Goal: Transaction & Acquisition: Purchase product/service

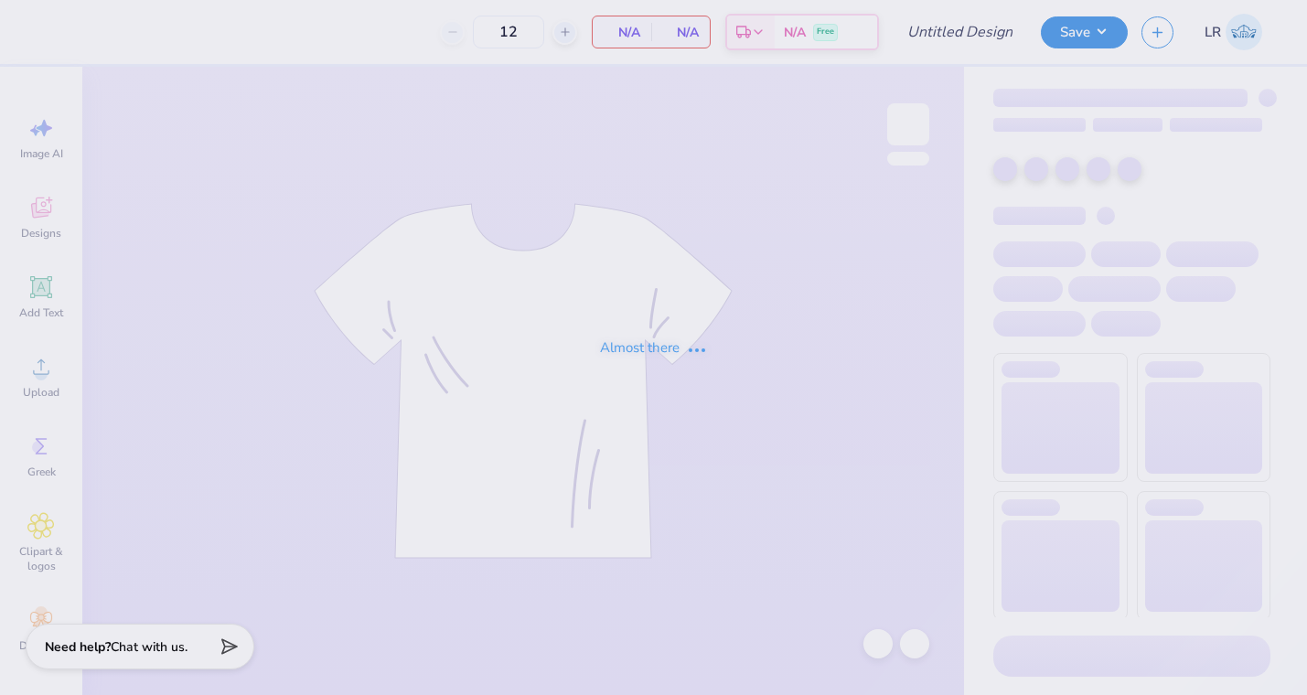
type input "Club field hcokey sweatshirt"
type input "24"
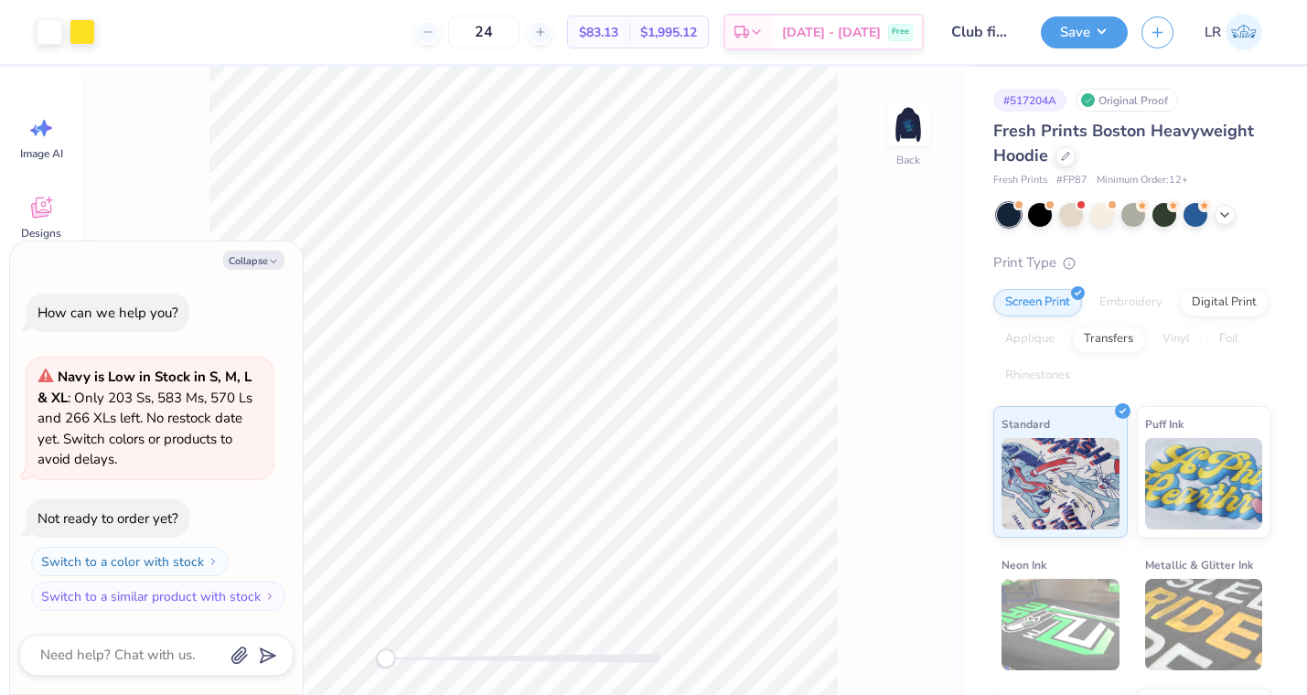
click at [1065, 170] on div "Fresh Prints Boston Heavyweight Hoodie Fresh Prints # FP87 Minimum Order: 12 +" at bounding box center [1131, 154] width 277 height 70
click at [1065, 166] on div "Fresh Prints Boston Heavyweight Hoodie" at bounding box center [1131, 143] width 277 height 49
click at [1065, 161] on div at bounding box center [1065, 155] width 20 height 20
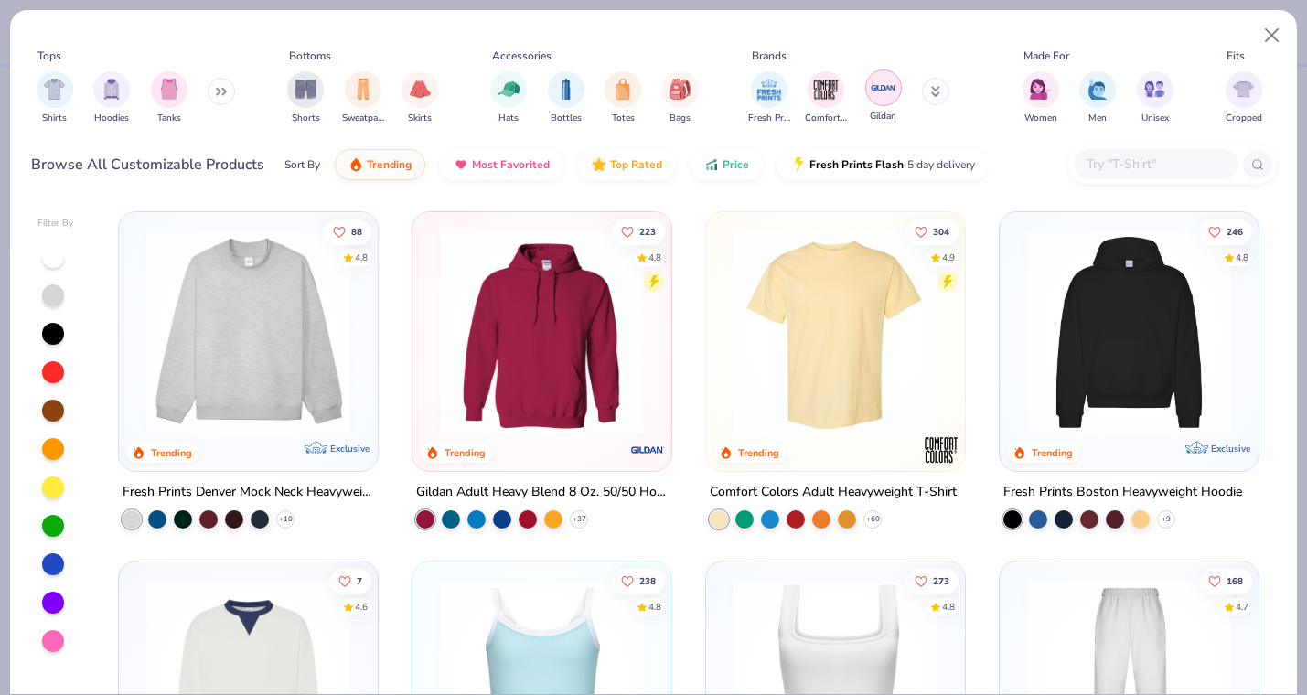
click at [885, 91] on img "filter for Gildan" at bounding box center [883, 87] width 27 height 27
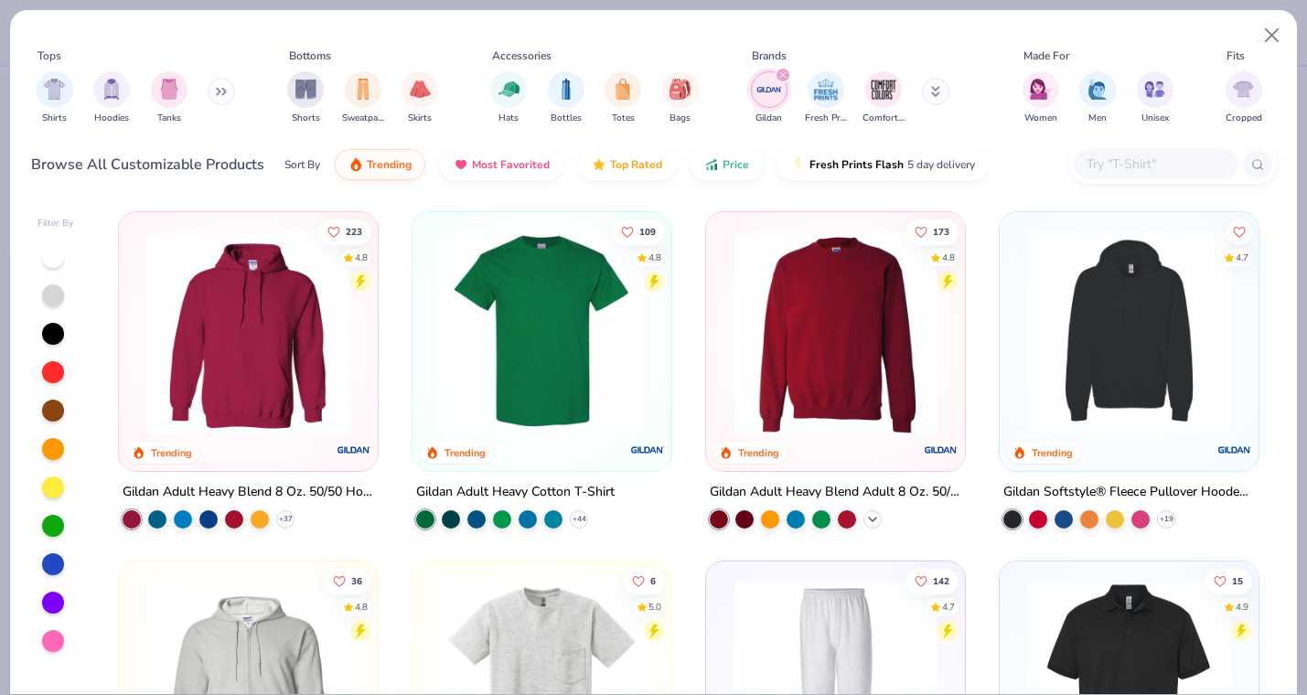
click at [875, 512] on icon at bounding box center [872, 519] width 15 height 15
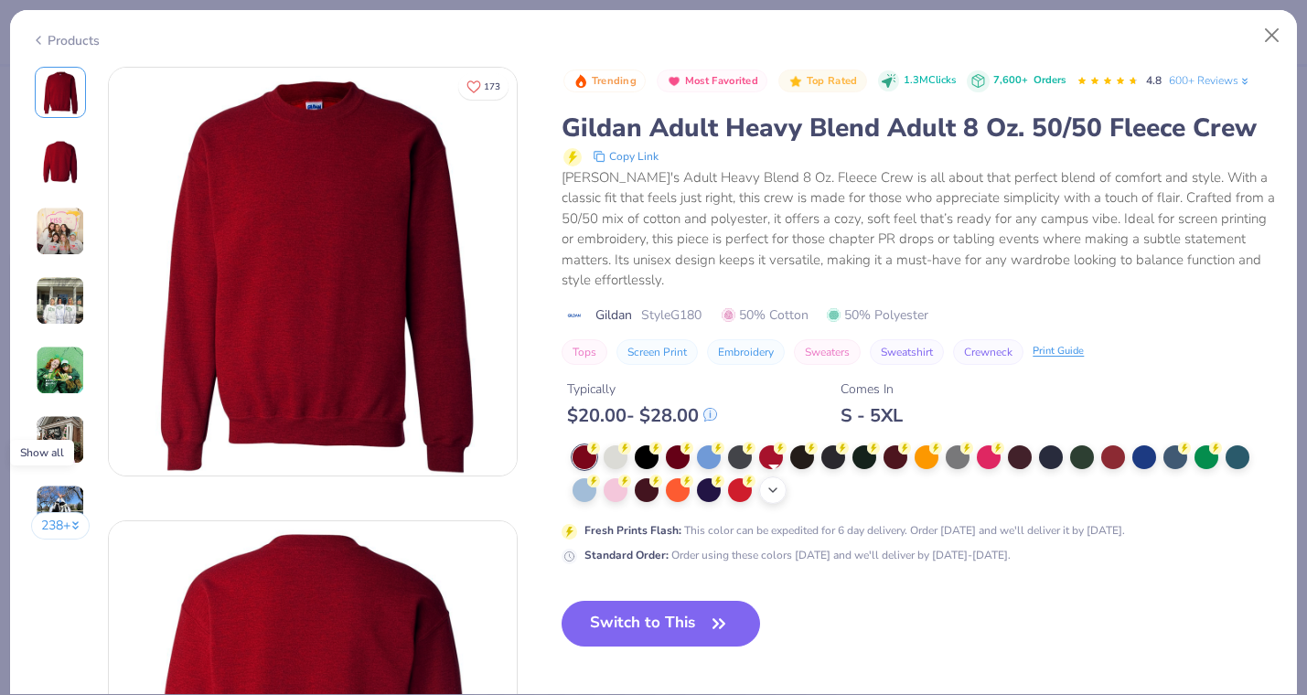
click at [772, 491] on icon at bounding box center [773, 490] width 15 height 15
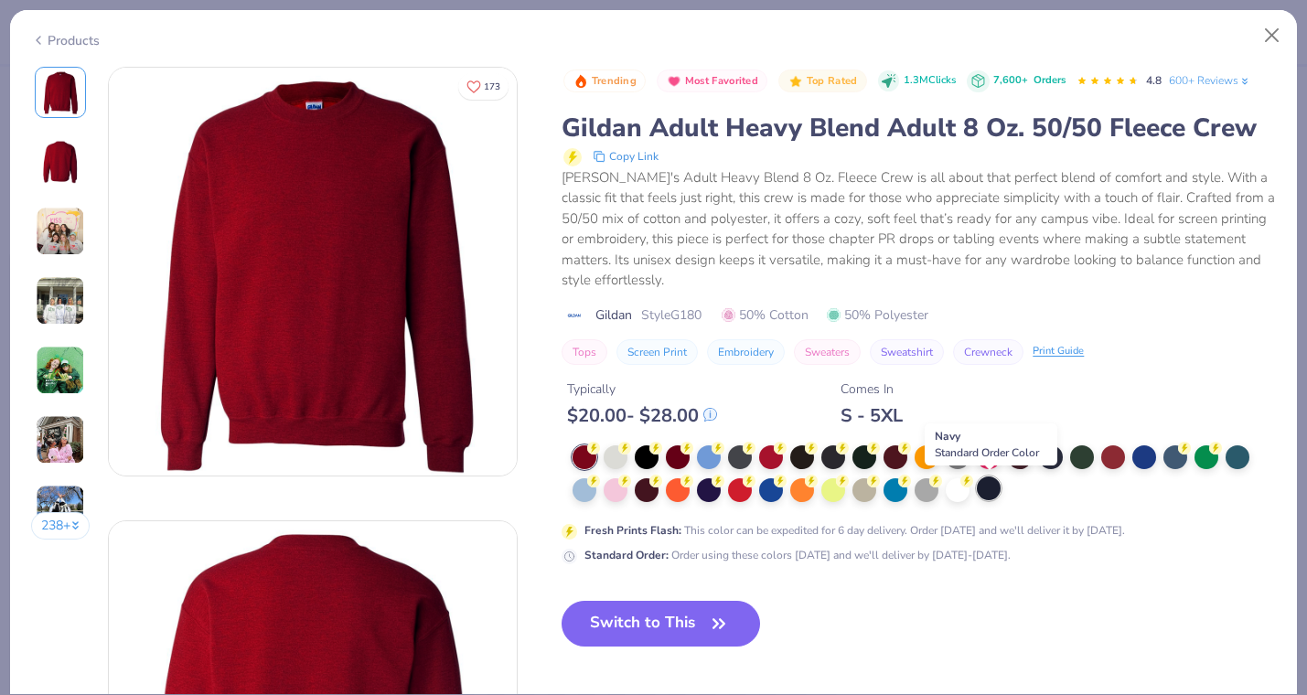
click at [991, 494] on div at bounding box center [989, 489] width 24 height 24
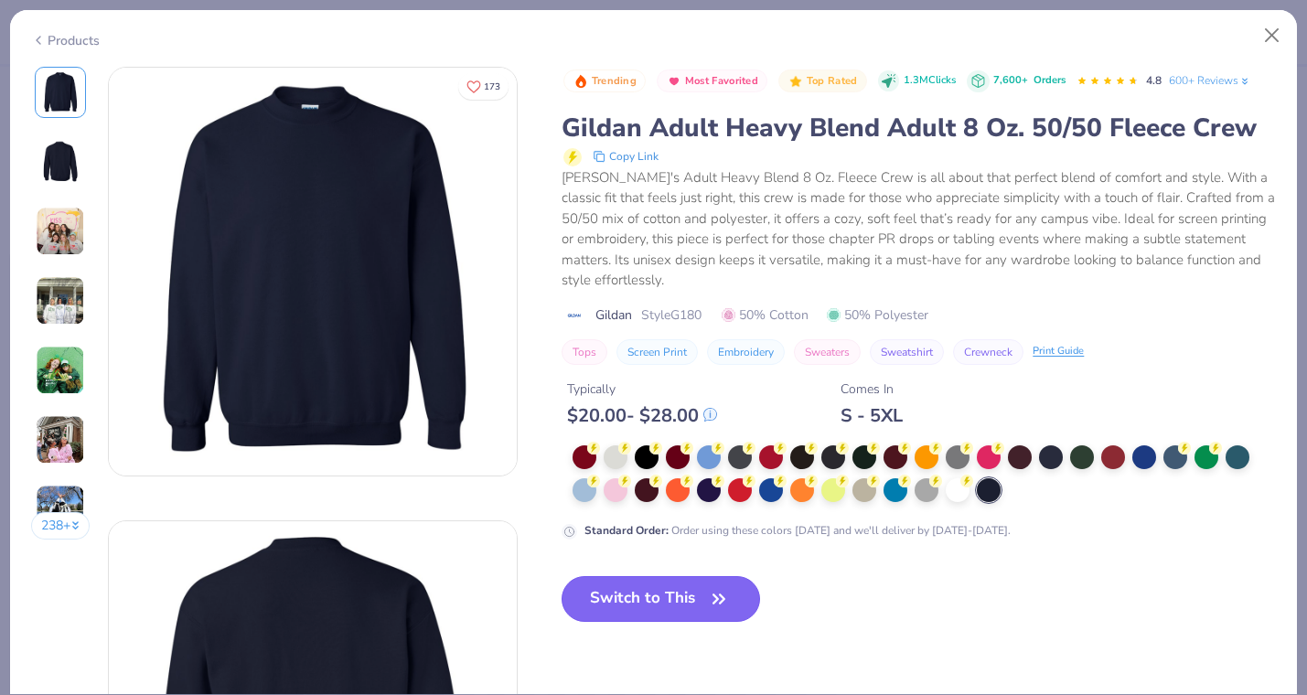
click at [678, 605] on button "Switch to This" at bounding box center [661, 599] width 198 height 46
click at [651, 607] on button "Switch to This" at bounding box center [661, 599] width 198 height 46
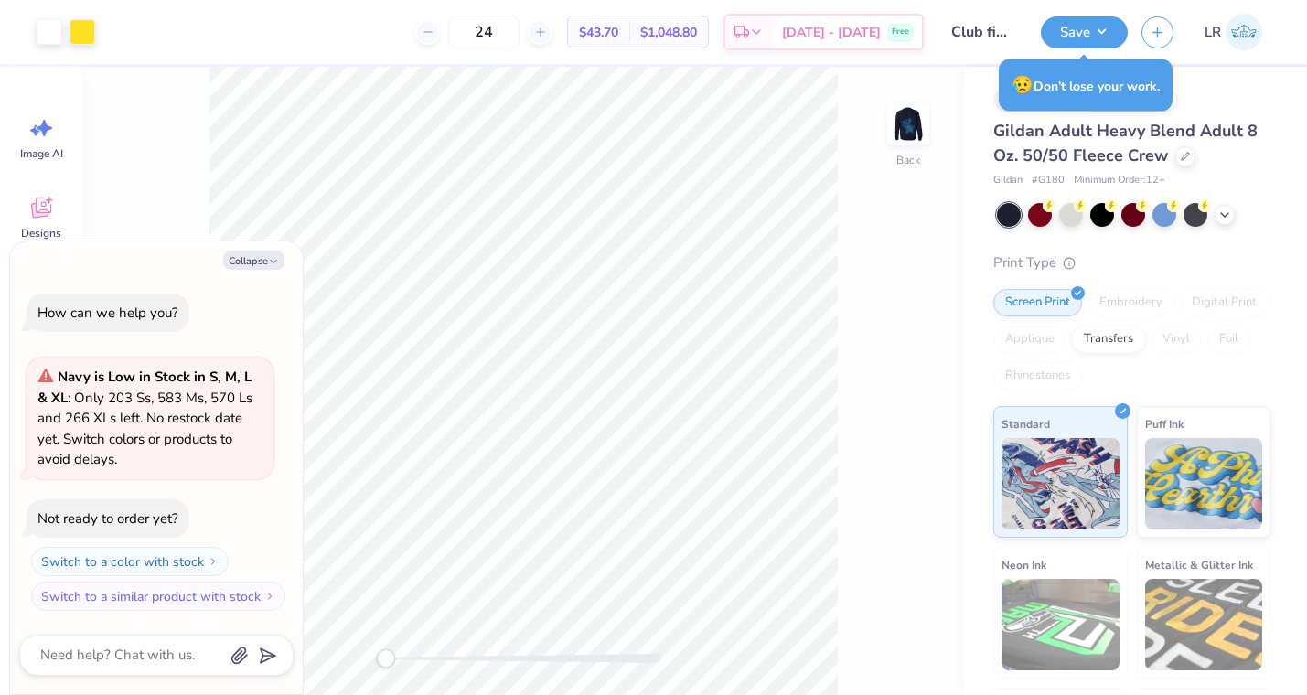
type textarea "x"
